Goal: Check status: Check status

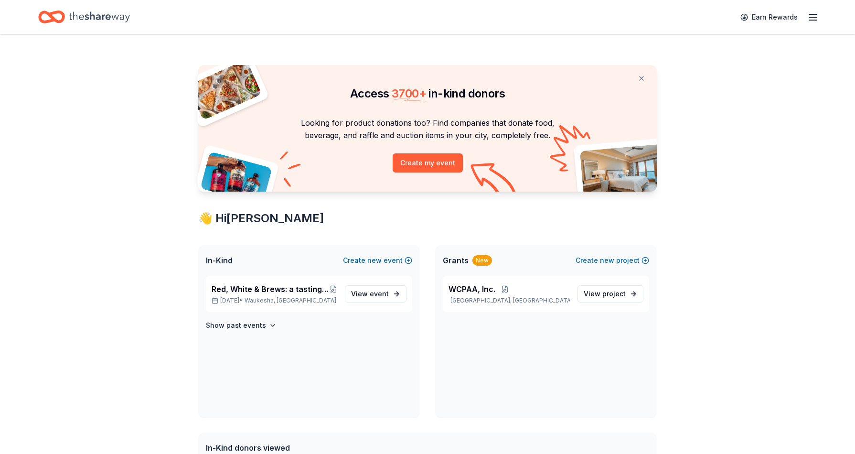
click at [817, 15] on icon "button" at bounding box center [812, 16] width 11 height 11
click at [697, 74] on link "Account" at bounding box center [699, 74] width 30 height 10
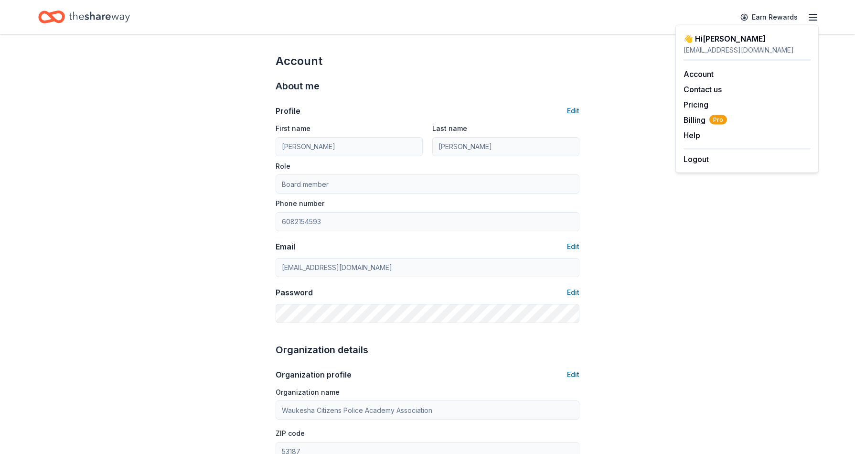
click at [110, 16] on icon "Home" at bounding box center [99, 16] width 61 height 11
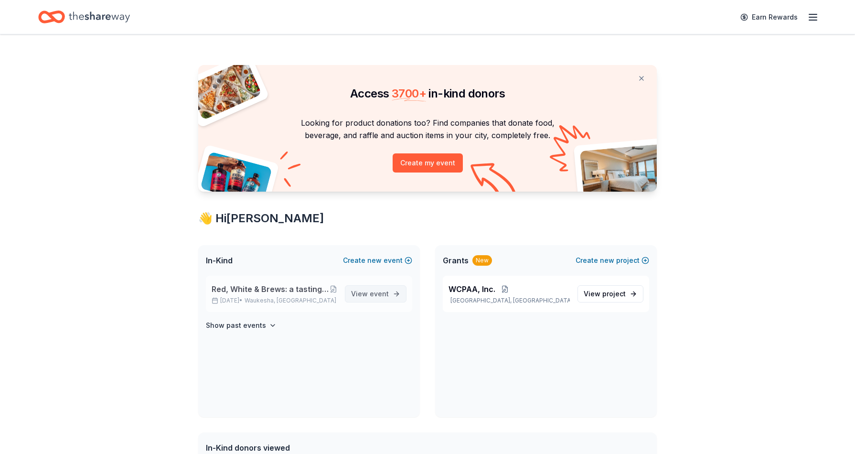
click at [380, 294] on span "event" at bounding box center [379, 294] width 19 height 8
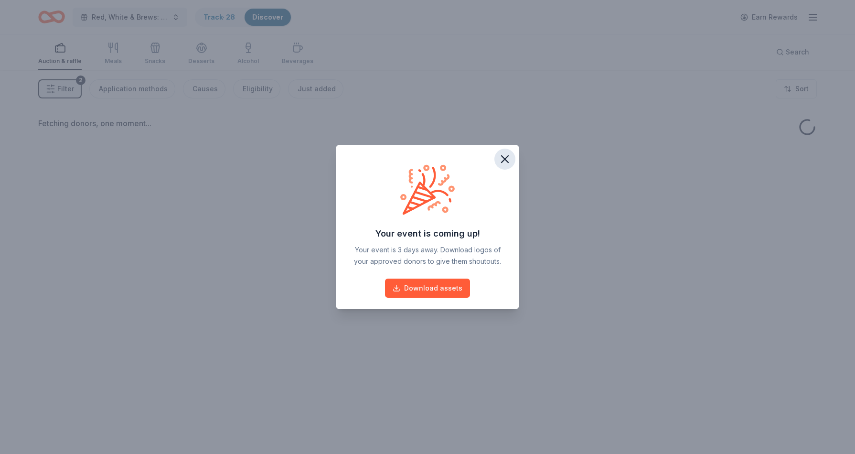
click at [504, 156] on icon "button" at bounding box center [504, 158] width 13 height 13
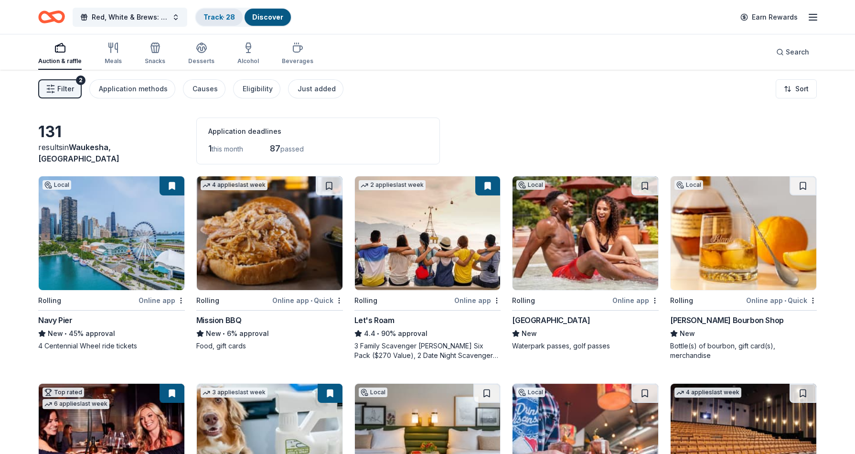
click at [216, 12] on div "Track · 28" at bounding box center [219, 17] width 47 height 17
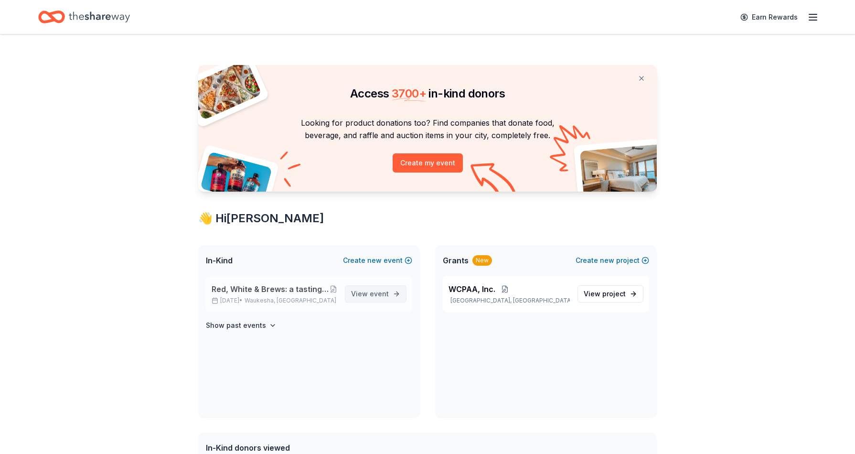
click at [378, 294] on span "event" at bounding box center [379, 294] width 19 height 8
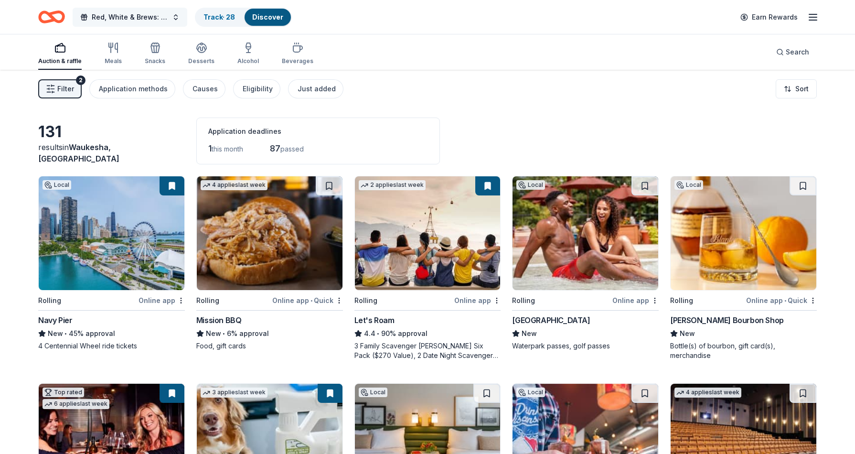
click at [169, 13] on button "Red, White & Brews: a tasting fundraiser benefitting the Waukesha Police Depart…" at bounding box center [130, 17] width 115 height 19
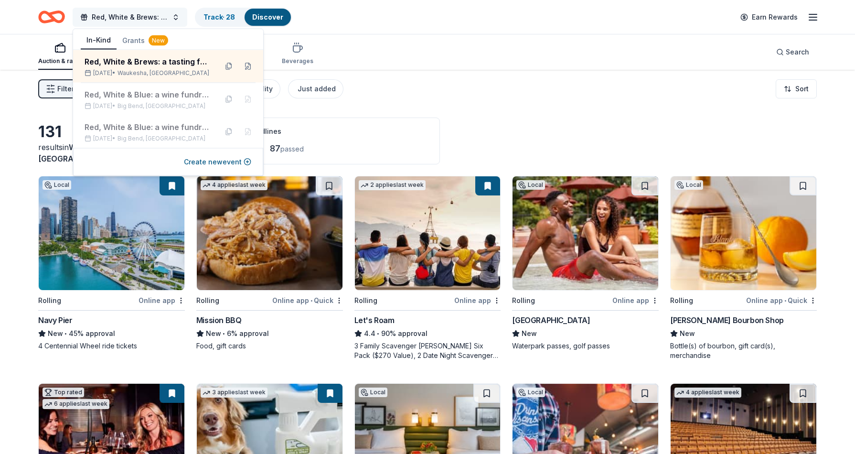
click at [168, 15] on span "Red, White & Brews: a tasting fundraiser benefitting the Waukesha Police Depart…" at bounding box center [130, 16] width 76 height 11
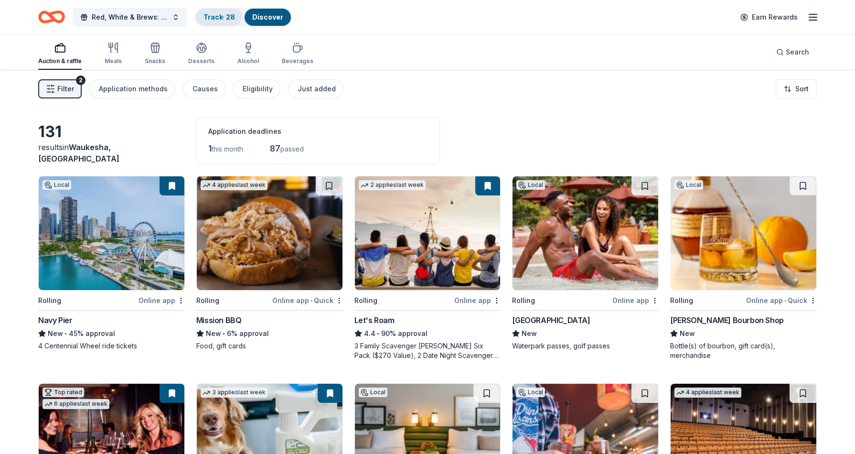
click at [215, 13] on link "Track · 28" at bounding box center [220, 17] width 32 height 8
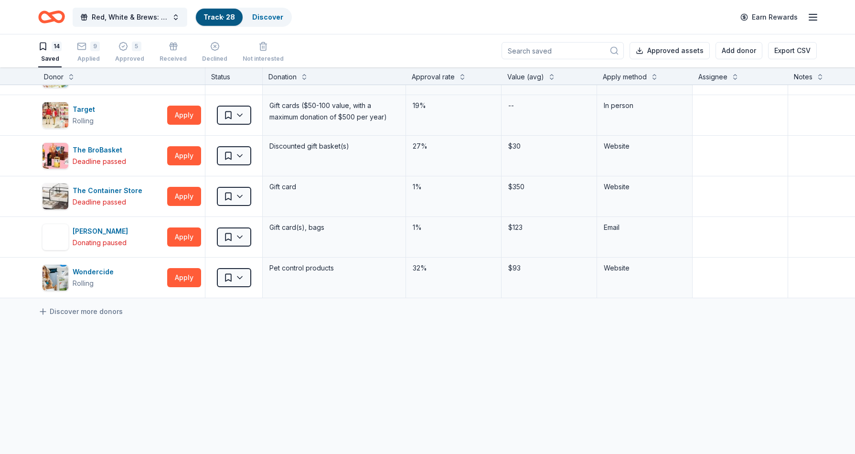
scroll to position [366, 0]
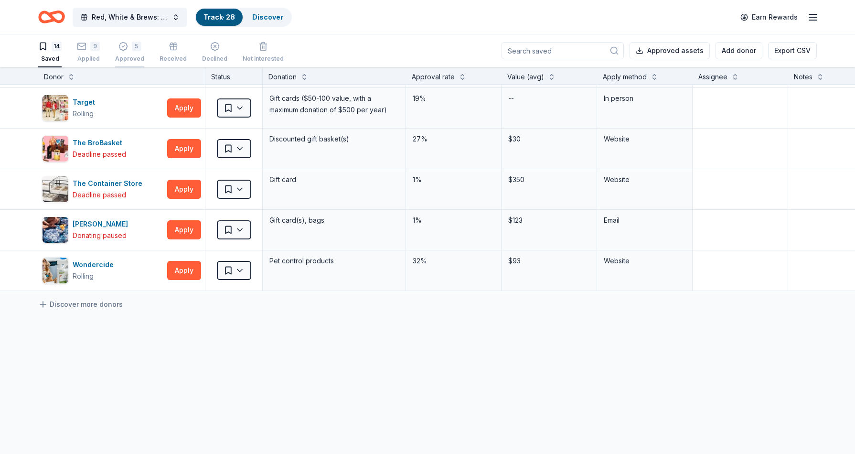
click at [133, 47] on div "5" at bounding box center [137, 47] width 10 height 10
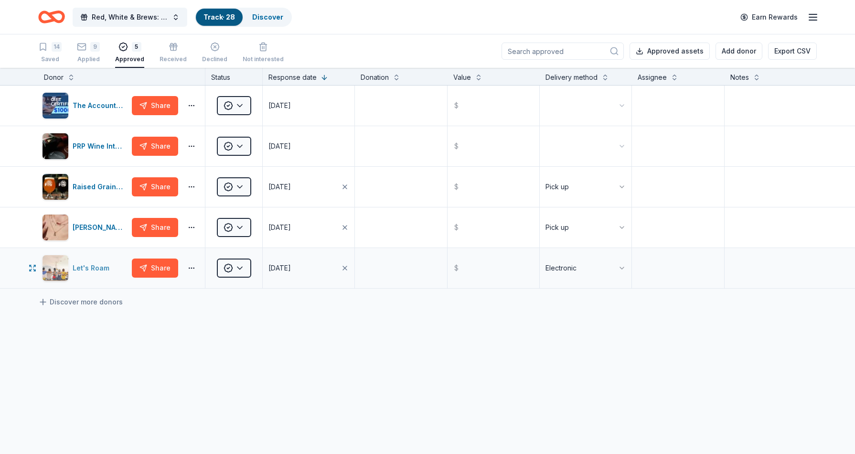
click at [103, 267] on div "Let's Roam" at bounding box center [93, 267] width 41 height 11
